Goal: Task Accomplishment & Management: Use online tool/utility

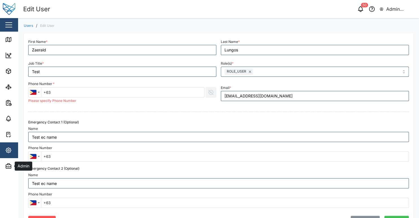
click at [152, 29] on div "First Name * Zaerald Last Name * Lungos Job Title * Test Role(s) * ROLE_USER Ph…" at bounding box center [219, 132] width 390 height 209
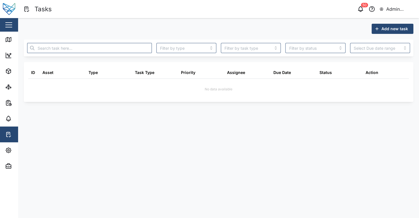
click at [134, 174] on main "Add new task ID Asset Type Task Type Priority Assignee Due Date Status Action N…" at bounding box center [218, 118] width 401 height 200
